Goal: Information Seeking & Learning: Learn about a topic

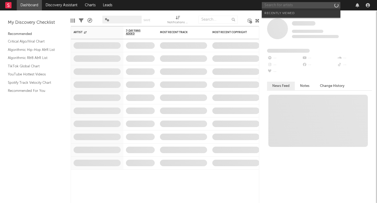
click at [289, 6] on input "text" at bounding box center [300, 5] width 78 height 7
type input "cil"
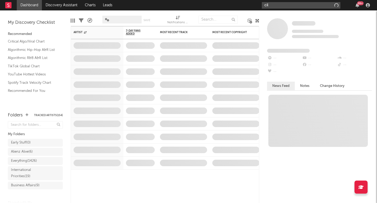
click at [289, 6] on input "cil" at bounding box center [300, 5] width 78 height 7
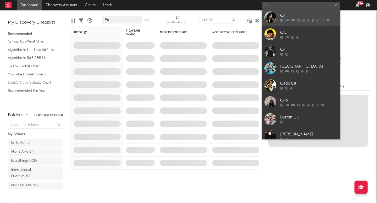
click at [286, 17] on div "Cil" at bounding box center [309, 16] width 58 height 6
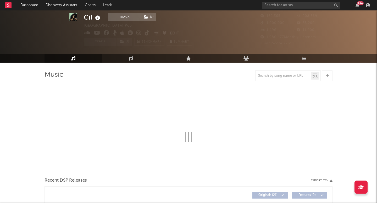
scroll to position [14, 0]
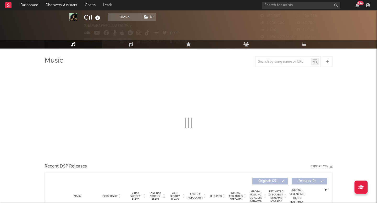
select select "6m"
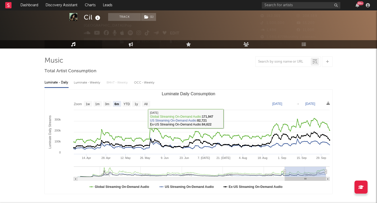
click at [126, 43] on link "Engagement" at bounding box center [131, 44] width 58 height 8
select select "1w"
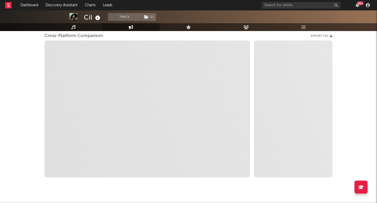
scroll to position [72, 0]
select select "1m"
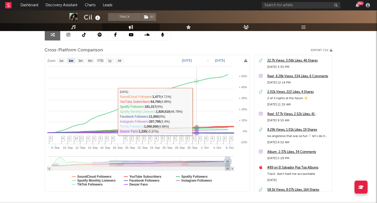
scroll to position [25, 0]
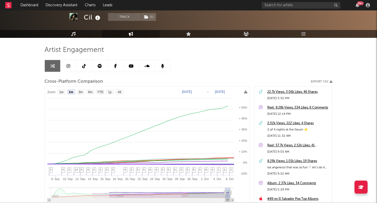
click at [84, 39] on div "Artist Engagement Cross-Platform Comparison Export CSV Zoom 1w 1m 3m 6m YTD 1y …" at bounding box center [188, 141] width 288 height 207
click at [78, 35] on link "Music" at bounding box center [73, 34] width 58 height 8
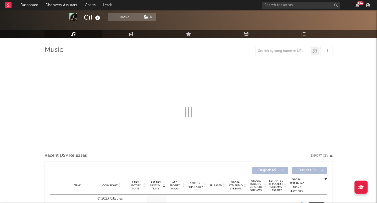
select select "6m"
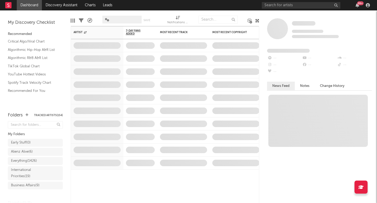
click at [290, 1] on div "99 +" at bounding box center [316, 5] width 110 height 10
click at [274, 8] on input "text" at bounding box center [300, 5] width 78 height 7
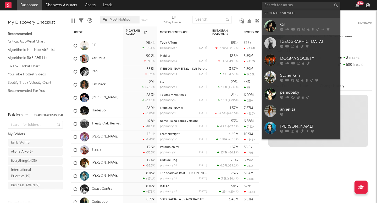
click at [283, 26] on div "Cil" at bounding box center [309, 24] width 58 height 6
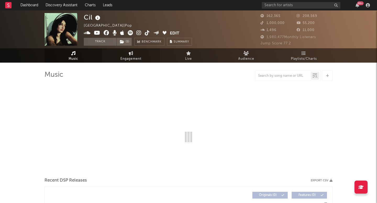
click at [137, 59] on span "Engagement" at bounding box center [130, 59] width 21 height 6
select select "1w"
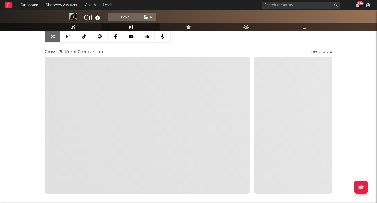
scroll to position [65, 0]
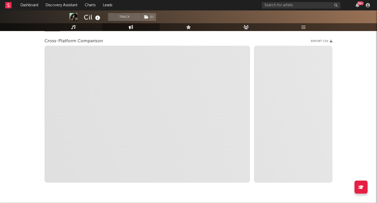
select select "1m"
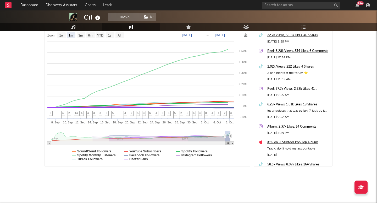
scroll to position [0, 0]
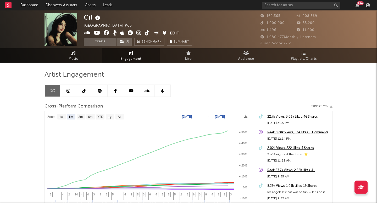
click at [77, 56] on span "Music" at bounding box center [74, 59] width 10 height 6
select select "6m"
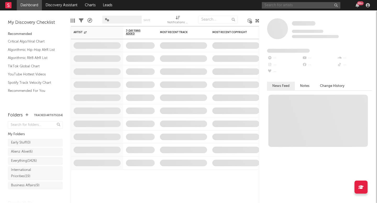
click at [287, 5] on input "text" at bounding box center [300, 5] width 78 height 7
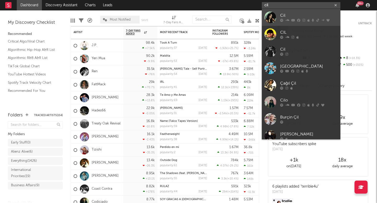
type input "cil"
click at [287, 19] on icon at bounding box center [287, 20] width 4 height 3
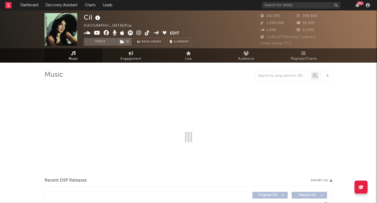
click at [145, 33] on icon at bounding box center [147, 32] width 5 height 5
select select "6m"
